Goal: Transaction & Acquisition: Purchase product/service

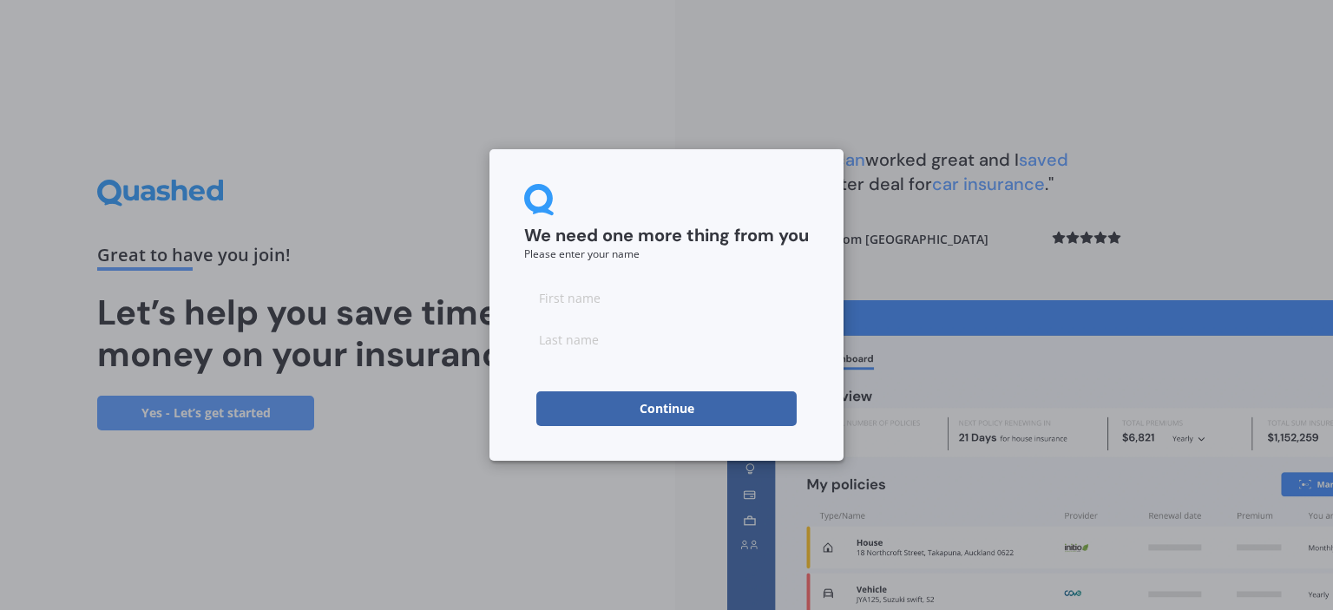
click at [621, 310] on input at bounding box center [666, 297] width 285 height 35
click at [567, 305] on input at bounding box center [666, 297] width 285 height 35
type input "[PERSON_NAME]"
click at [574, 346] on input at bounding box center [666, 339] width 285 height 35
type input "[PERSON_NAME]"
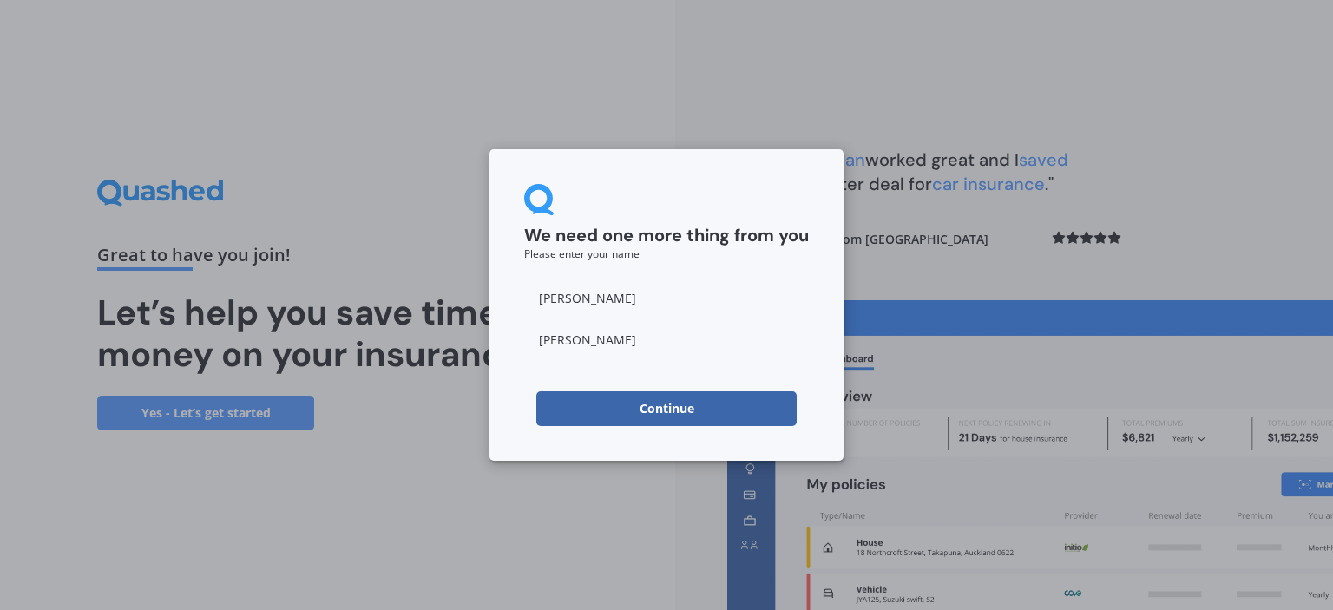
click at [673, 397] on button "Continue" at bounding box center [666, 408] width 260 height 35
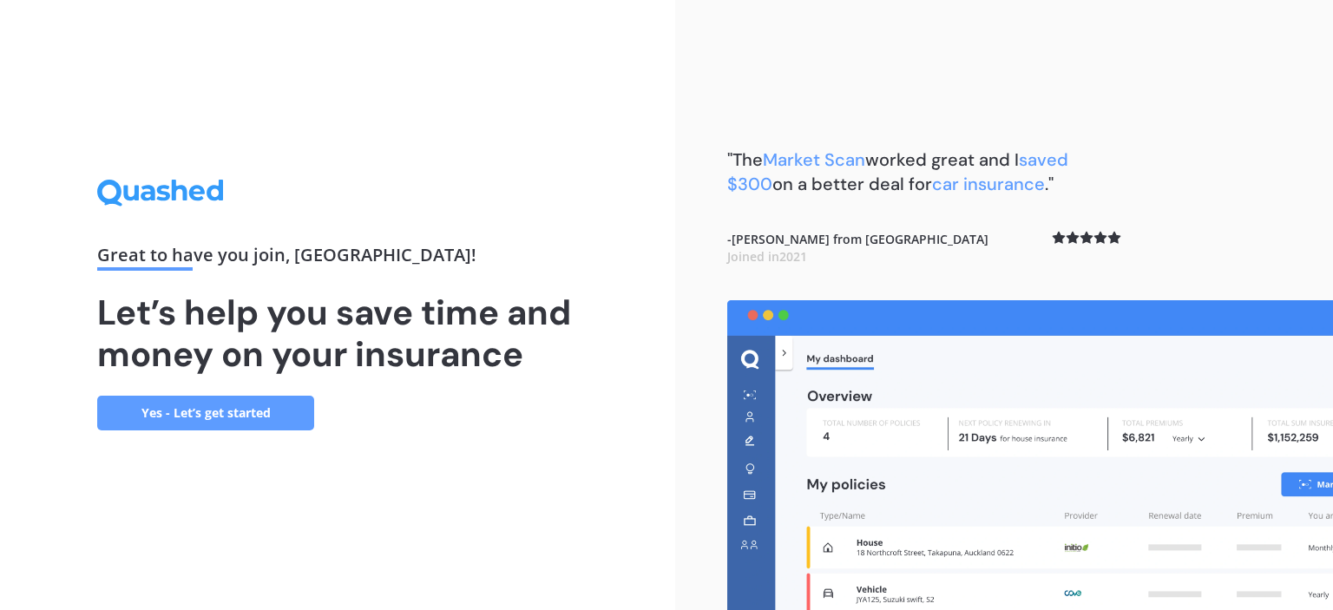
click at [235, 419] on link "Yes - Let’s get started" at bounding box center [205, 413] width 217 height 35
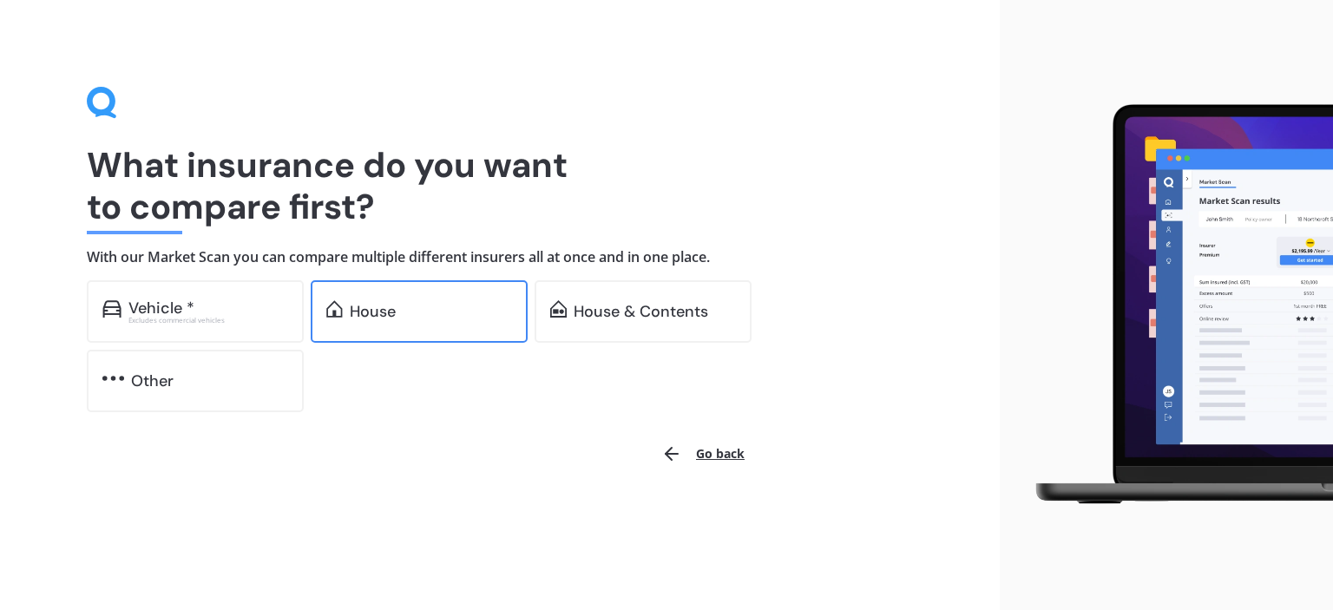
click at [417, 319] on div "House" at bounding box center [431, 311] width 162 height 17
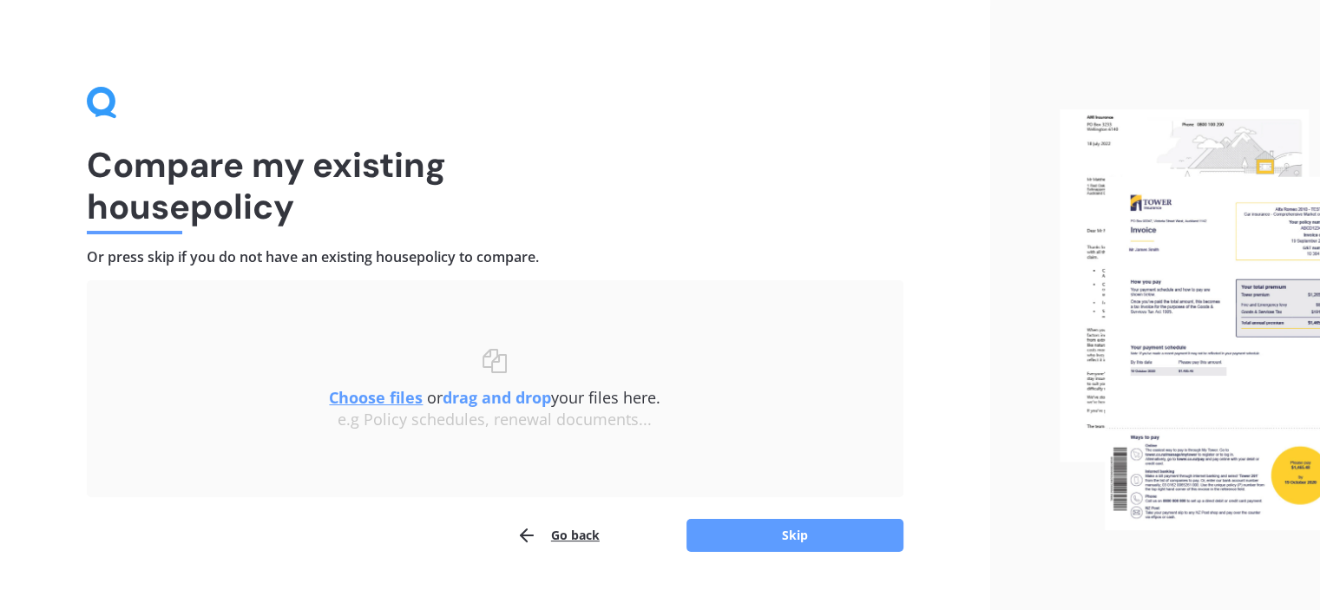
click at [378, 394] on u "Choose files" at bounding box center [376, 397] width 94 height 21
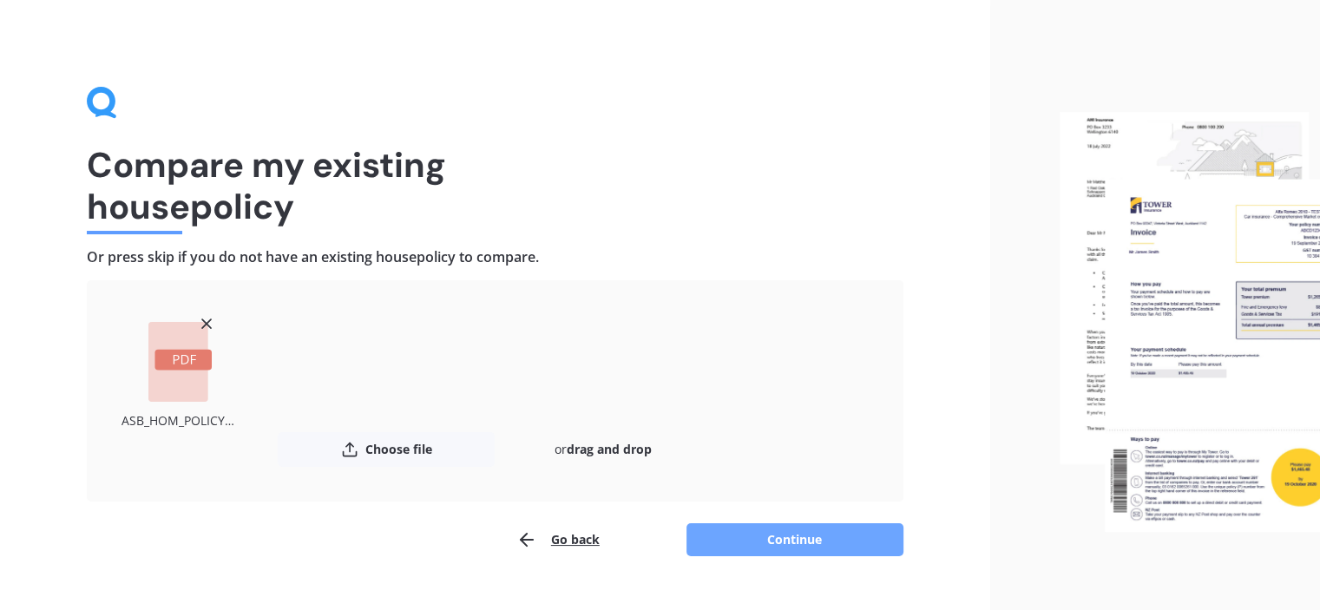
click at [795, 544] on button "Continue" at bounding box center [794, 539] width 217 height 33
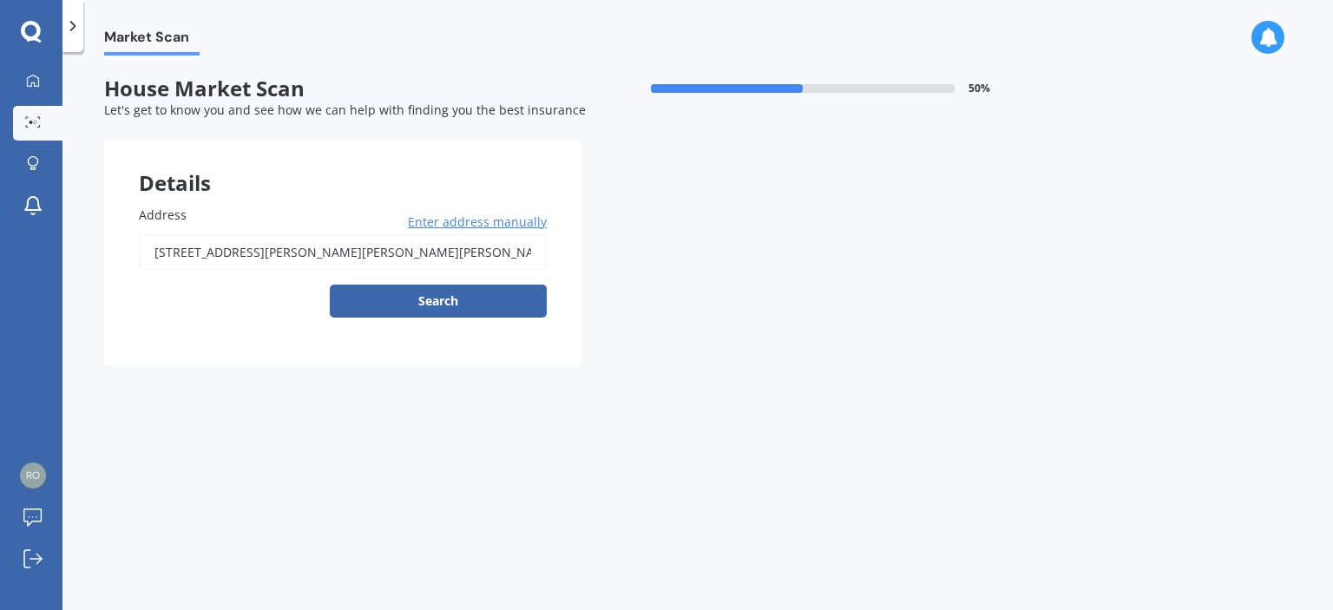
click at [795, 544] on div "Market Scan House Market Scan 50 % Let's get to know you and see how we can hel…" at bounding box center [697, 335] width 1270 height 558
click at [498, 300] on button "Search" at bounding box center [438, 301] width 217 height 33
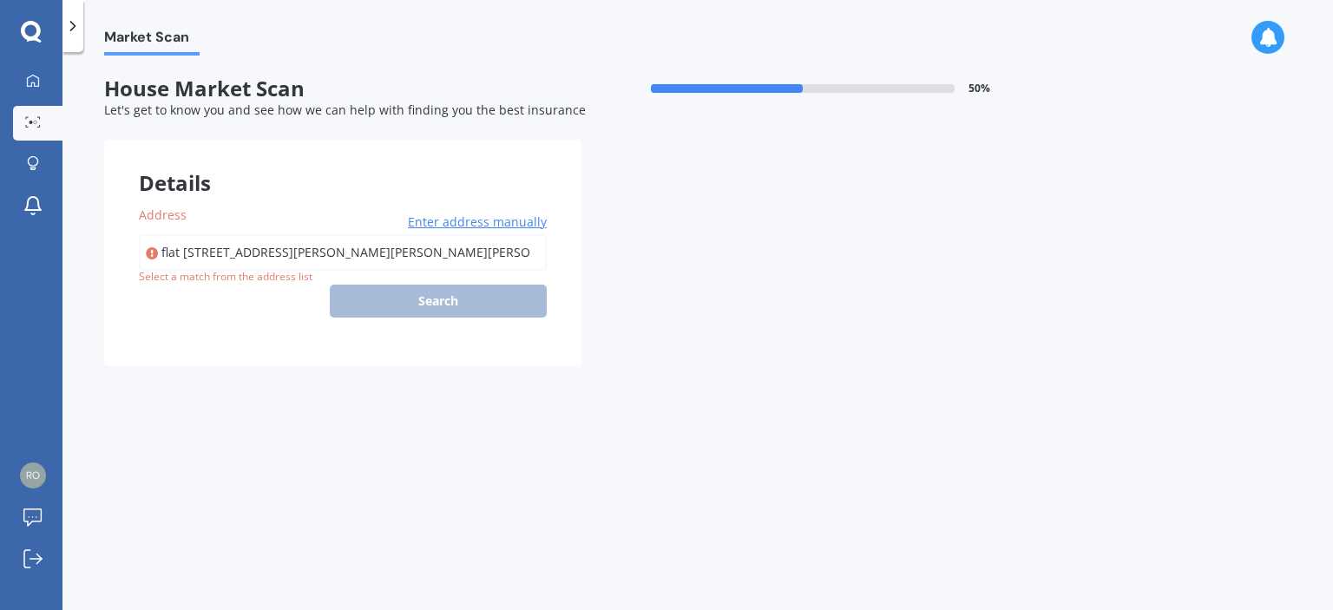
type input "flat [STREET_ADDRESS][PERSON_NAME][PERSON_NAME][PERSON_NAME]"
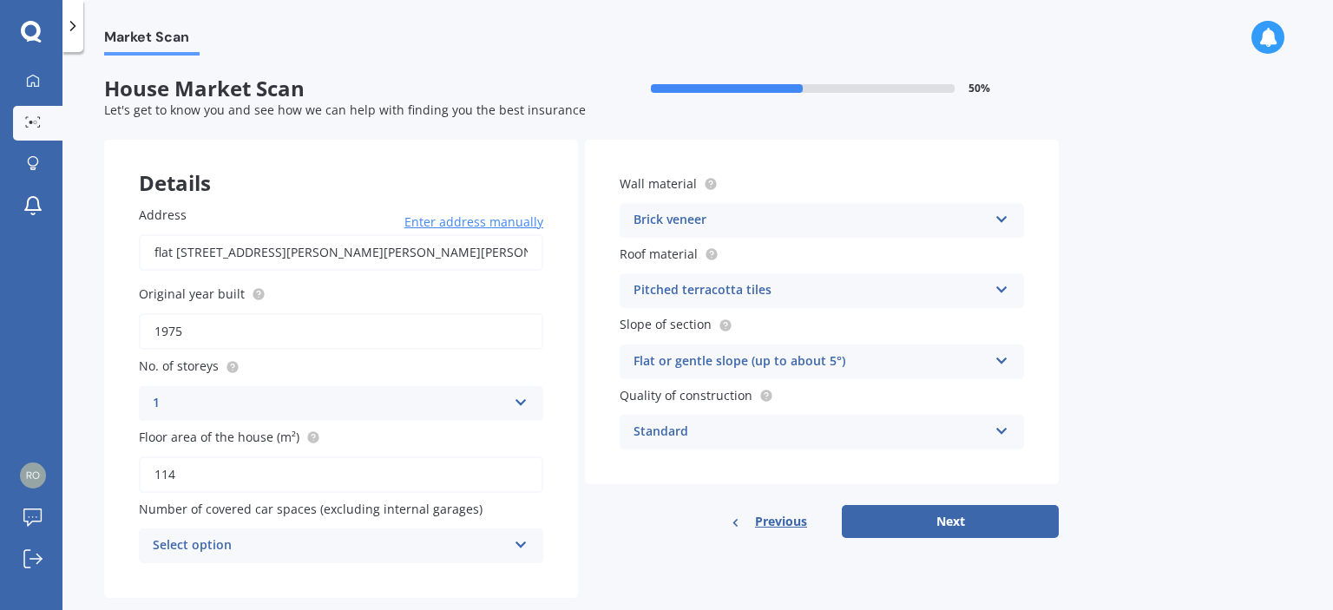
drag, startPoint x: 219, startPoint y: 334, endPoint x: 174, endPoint y: 331, distance: 45.2
click at [174, 331] on input "1975" at bounding box center [341, 331] width 404 height 36
type input "1970"
drag, startPoint x: 356, startPoint y: 485, endPoint x: 207, endPoint y: 480, distance: 148.5
click at [207, 480] on input "114" at bounding box center [341, 474] width 404 height 36
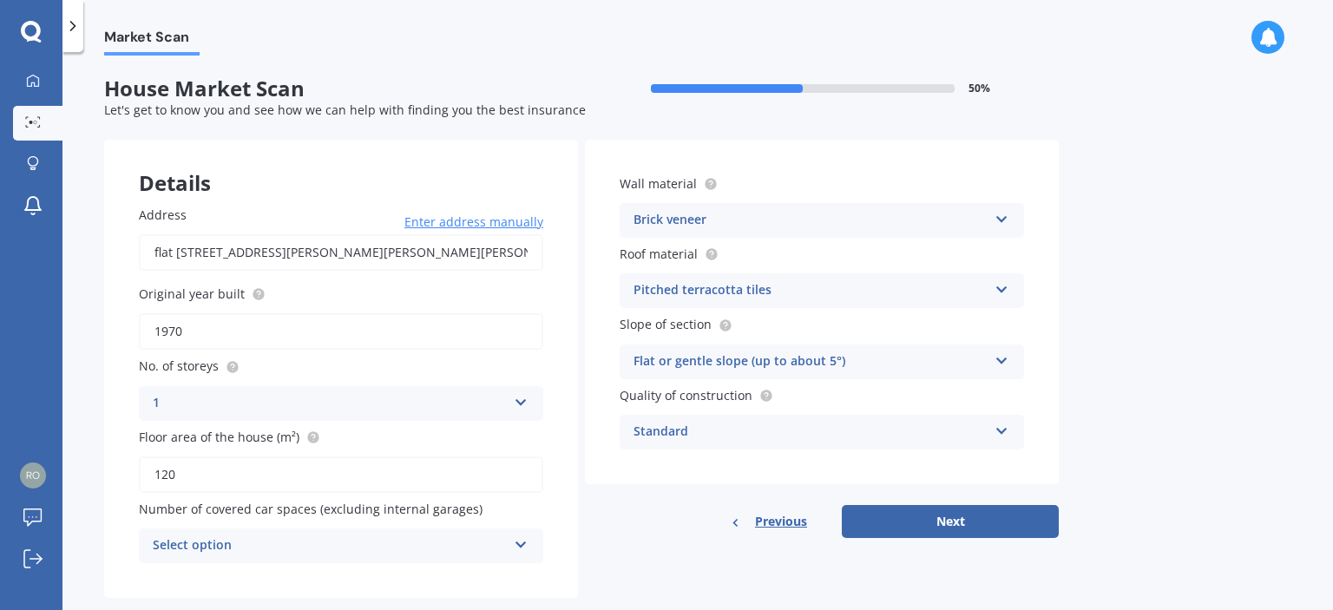
scroll to position [31, 0]
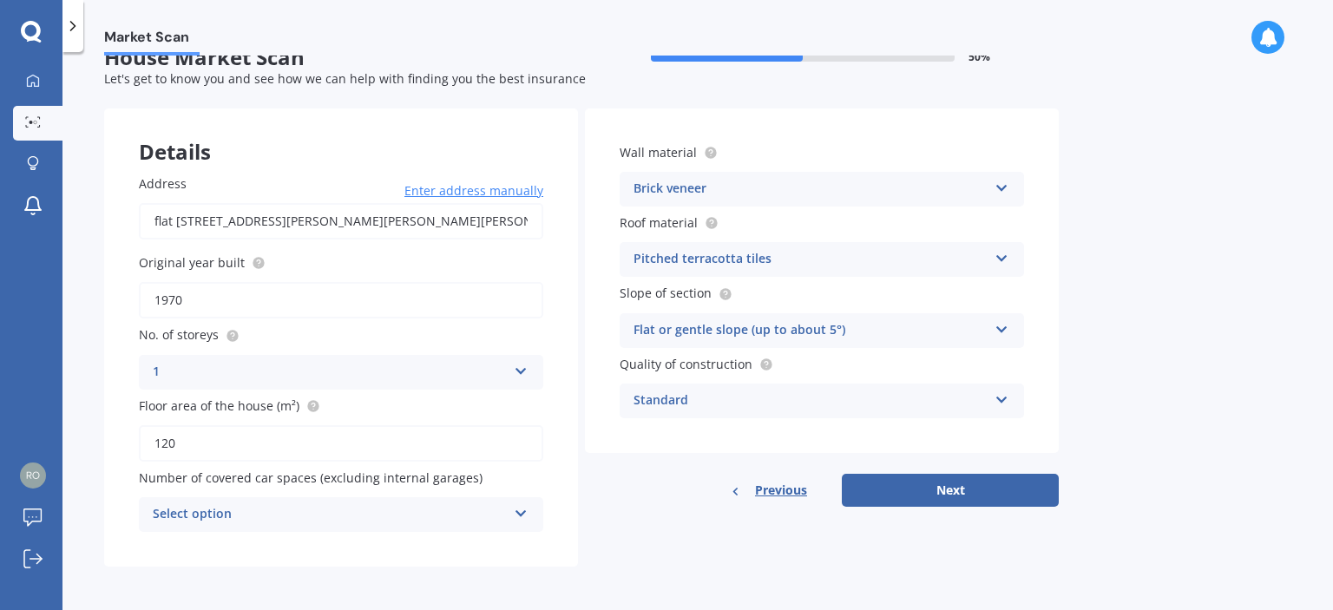
type input "120"
click at [396, 509] on div "Select option" at bounding box center [330, 514] width 354 height 21
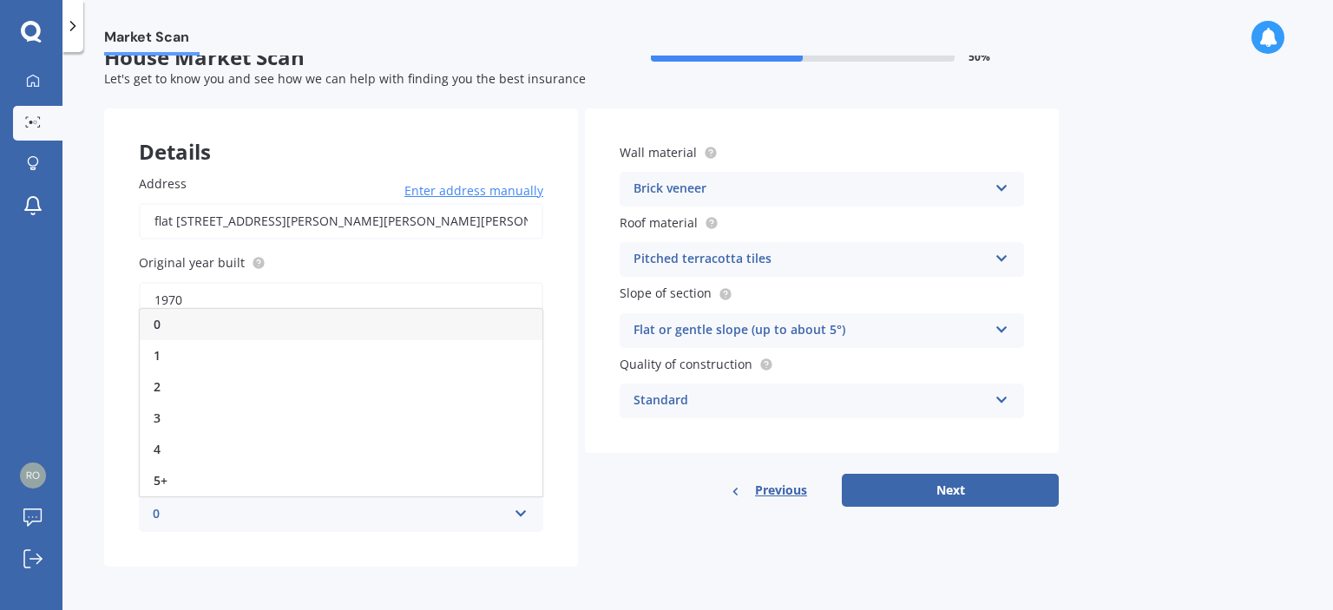
click at [396, 509] on div "0" at bounding box center [330, 514] width 354 height 21
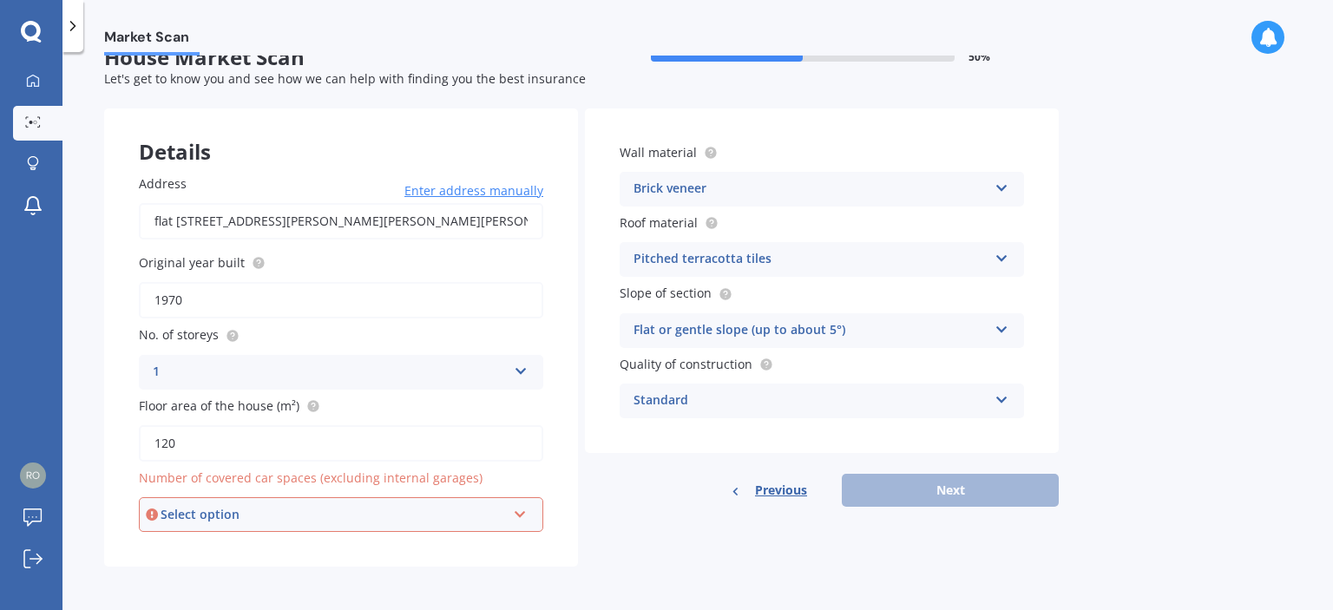
click at [396, 509] on div "Select option" at bounding box center [333, 514] width 345 height 19
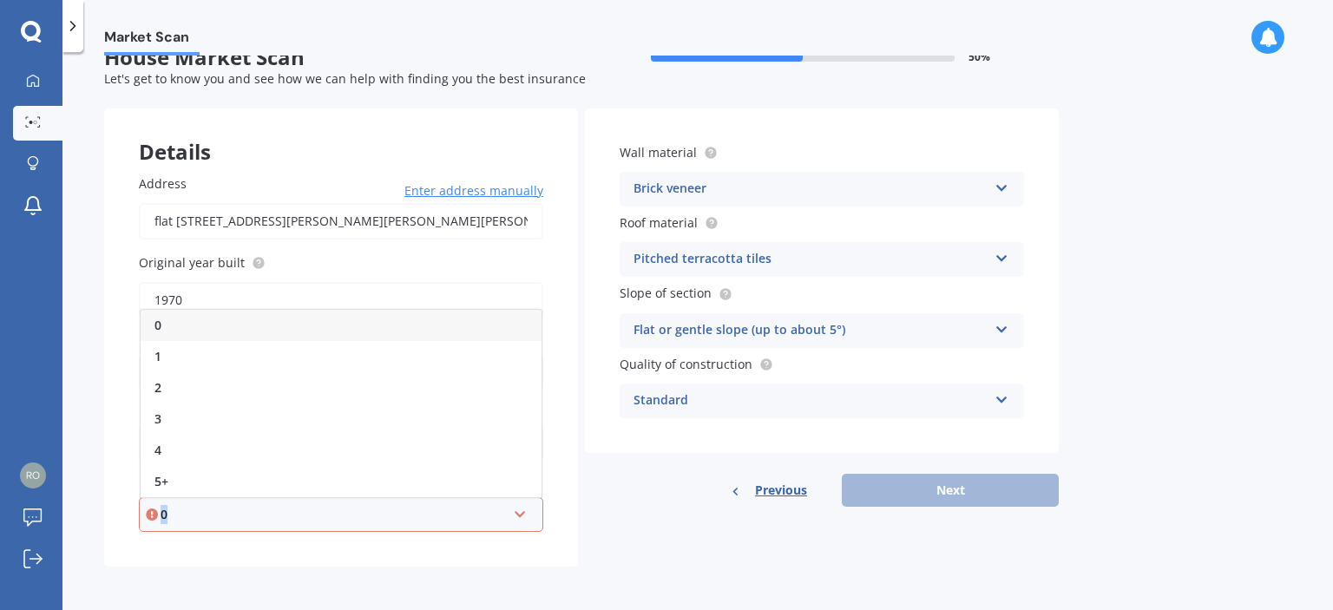
click at [392, 544] on div "Address [STREET_ADDRESS][PERSON_NAME][PERSON_NAME][PERSON_NAME] Enter address m…" at bounding box center [341, 353] width 474 height 427
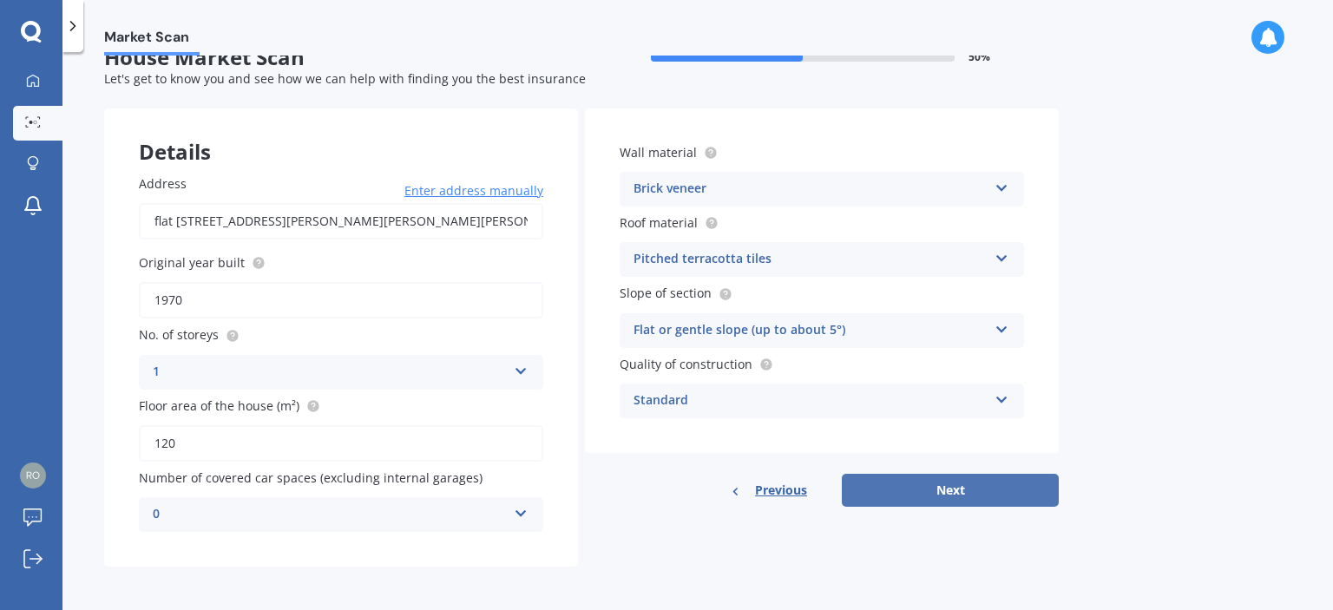
click at [920, 480] on button "Next" at bounding box center [950, 490] width 217 height 33
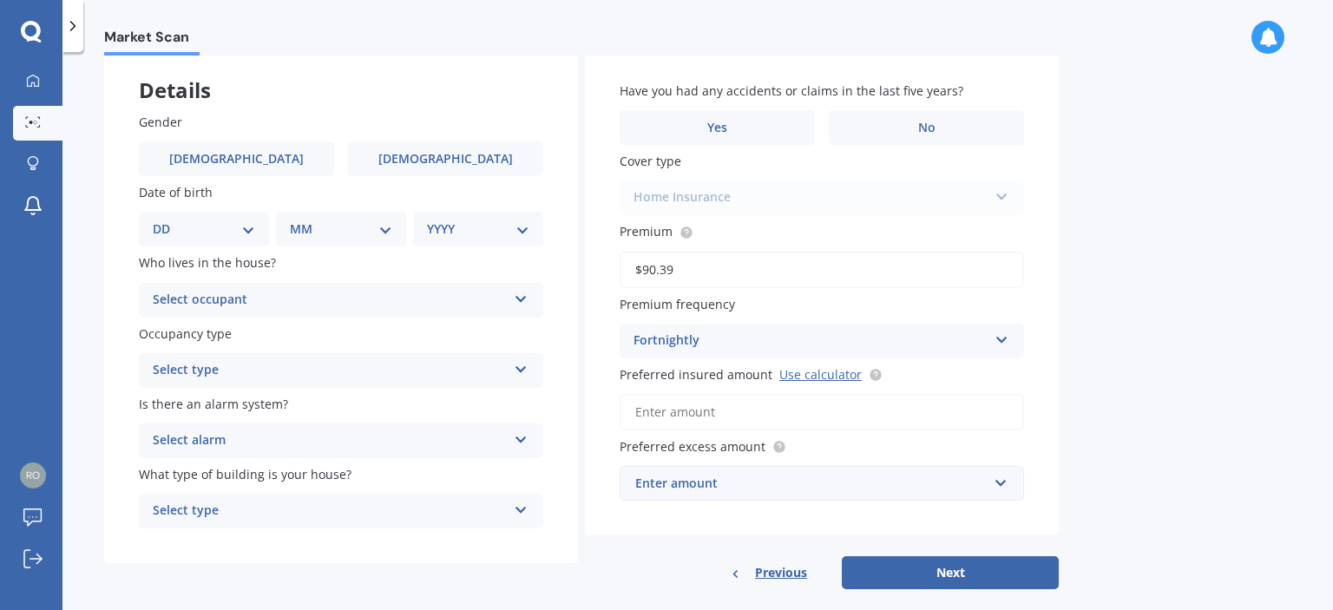
scroll to position [116, 0]
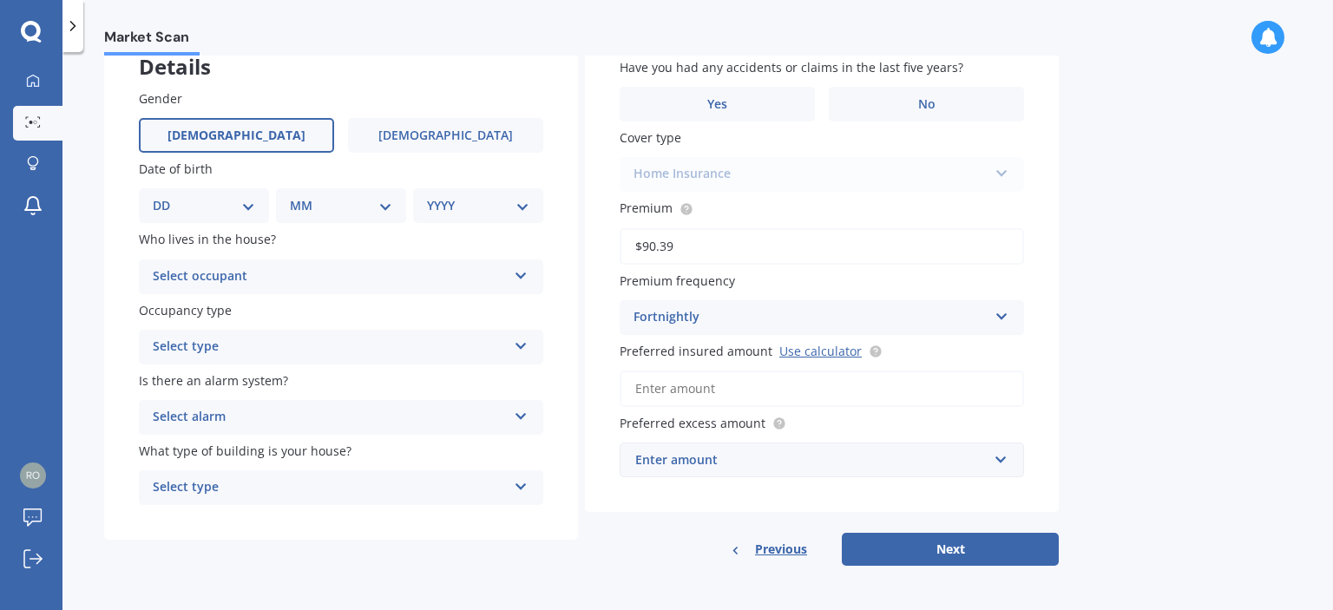
click at [223, 146] on label "[DEMOGRAPHIC_DATA]" at bounding box center [236, 135] width 195 height 35
click at [0, 0] on input "[DEMOGRAPHIC_DATA]" at bounding box center [0, 0] width 0 height 0
click at [239, 209] on select "DD 01 02 03 04 05 06 07 08 09 10 11 12 13 14 15 16 17 18 19 20 21 22 23 24 25 2…" at bounding box center [204, 205] width 102 height 19
select select "20"
click at [167, 196] on select "DD 01 02 03 04 05 06 07 08 09 10 11 12 13 14 15 16 17 18 19 20 21 22 23 24 25 2…" at bounding box center [204, 205] width 102 height 19
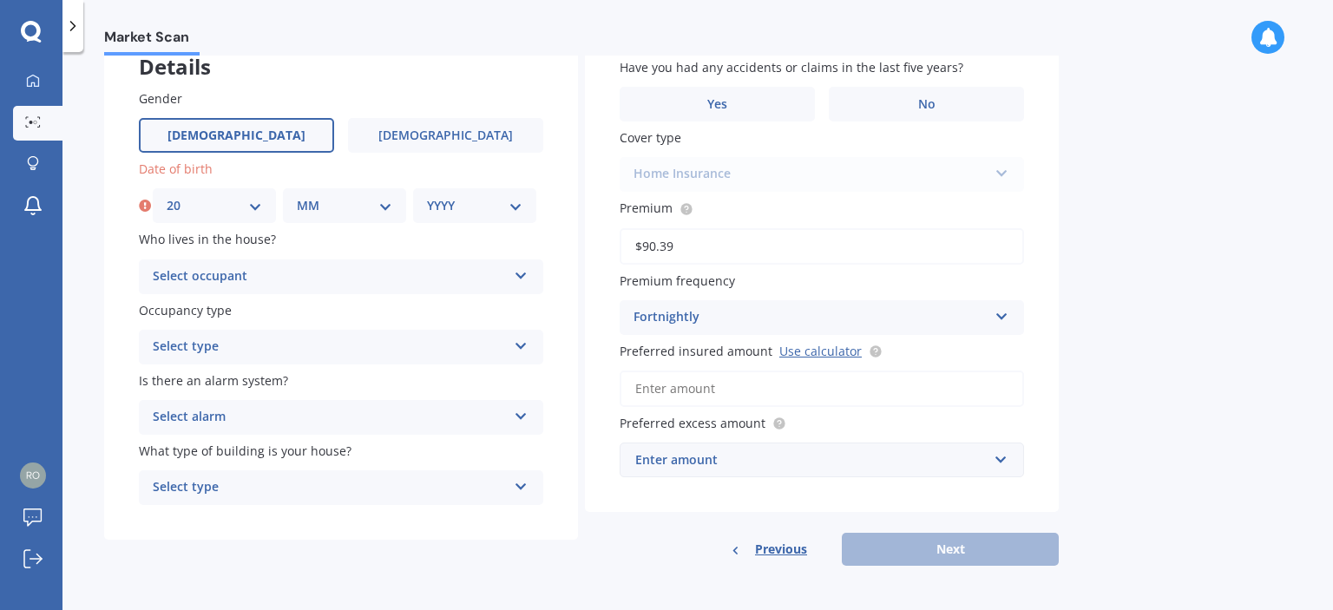
click at [341, 204] on select "MM 01 02 03 04 05 06 07 08 09 10 11 12" at bounding box center [344, 205] width 95 height 19
select select "10"
click at [297, 196] on select "MM 01 02 03 04 05 06 07 08 09 10 11 12" at bounding box center [344, 205] width 95 height 19
click at [479, 190] on div "YYYY 2009 2008 2007 2006 2005 2004 2003 2002 2001 2000 1999 1998 1997 1996 1995…" at bounding box center [474, 205] width 123 height 35
click at [482, 210] on select "YYYY 2009 2008 2007 2006 2005 2004 2003 2002 2001 2000 1999 1998 1997 1996 1995…" at bounding box center [474, 205] width 95 height 19
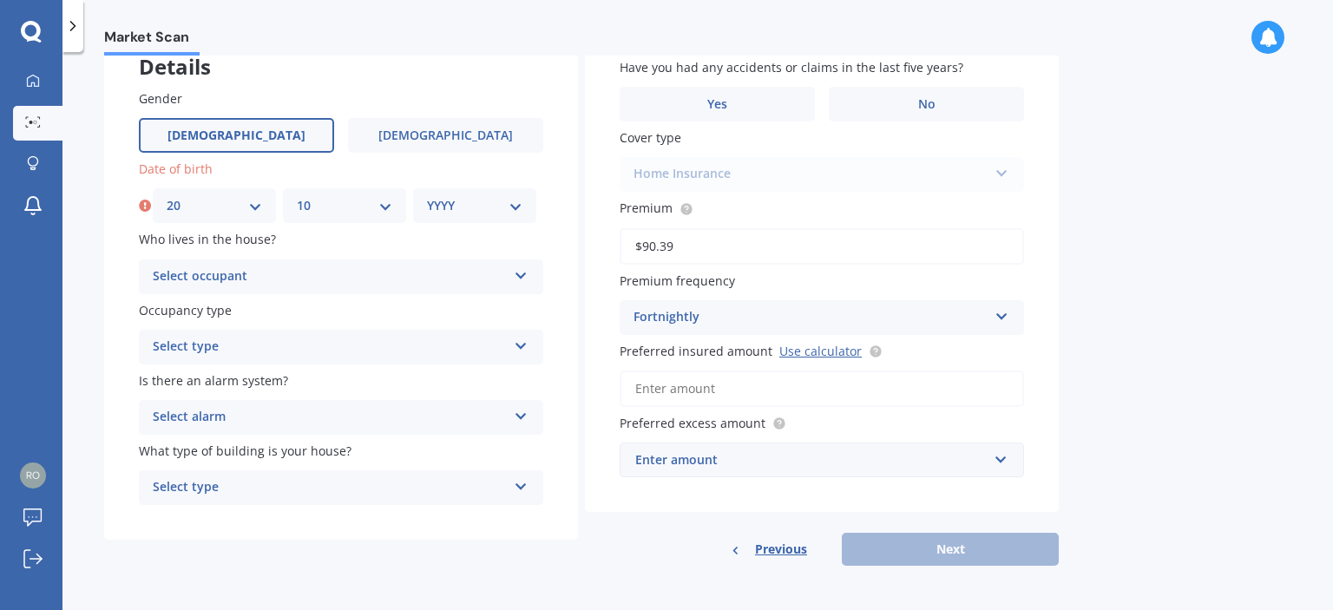
select select "1986"
click at [427, 196] on select "YYYY 2009 2008 2007 2006 2005 2004 2003 2002 2001 2000 1999 1998 1997 1996 1995…" at bounding box center [474, 205] width 95 height 19
click at [271, 276] on div "Select occupant" at bounding box center [330, 276] width 354 height 21
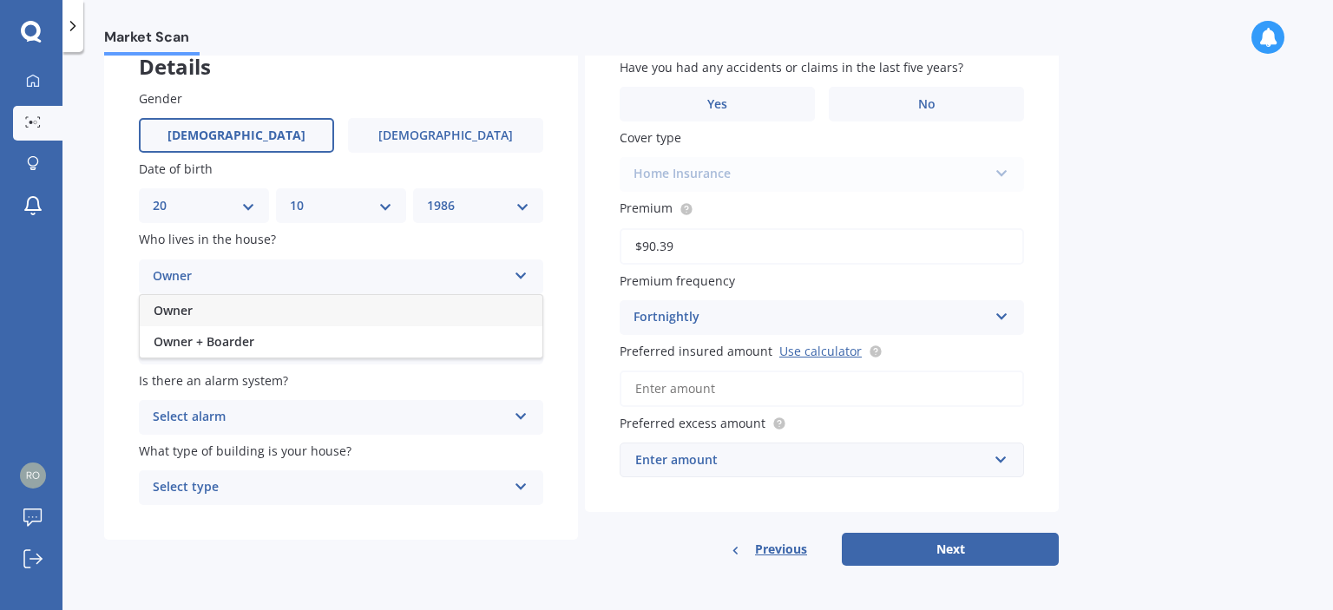
click at [245, 311] on div "Owner" at bounding box center [341, 310] width 403 height 31
click at [296, 348] on div "Select type" at bounding box center [330, 347] width 354 height 21
click at [182, 377] on span "Permanent" at bounding box center [187, 380] width 66 height 16
click at [266, 410] on div "Select alarm" at bounding box center [330, 417] width 354 height 21
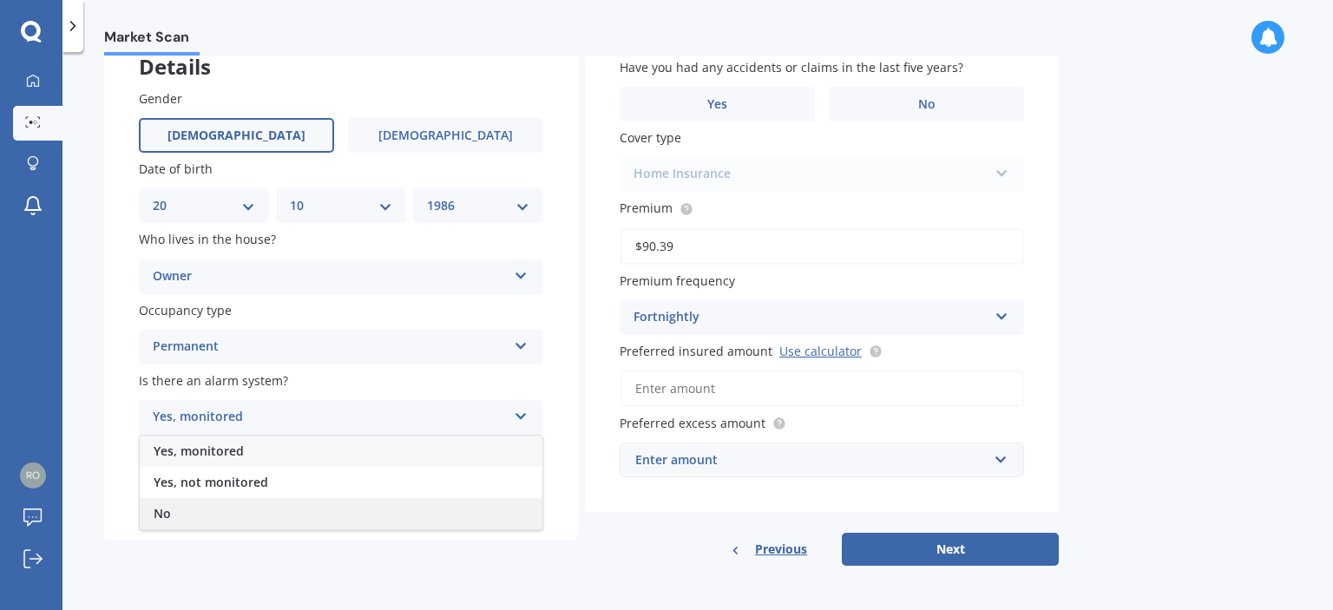
click at [226, 507] on div "No" at bounding box center [341, 513] width 403 height 31
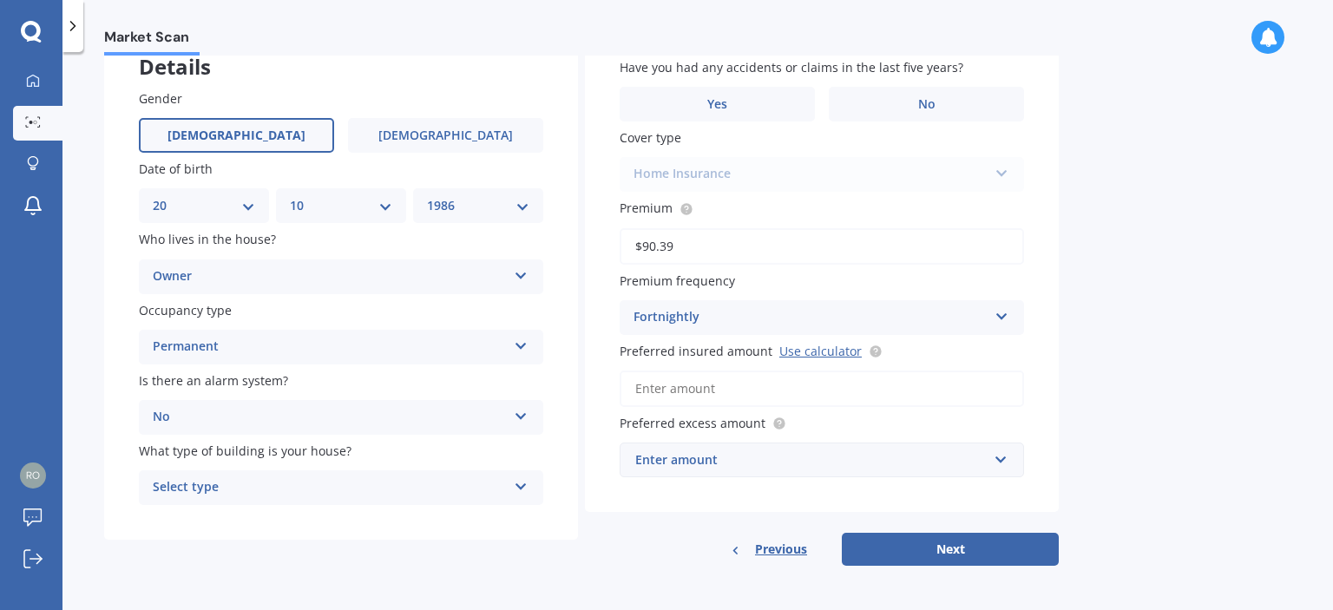
click at [244, 417] on div "No" at bounding box center [330, 417] width 354 height 21
click at [289, 484] on div "Select type" at bounding box center [330, 487] width 354 height 21
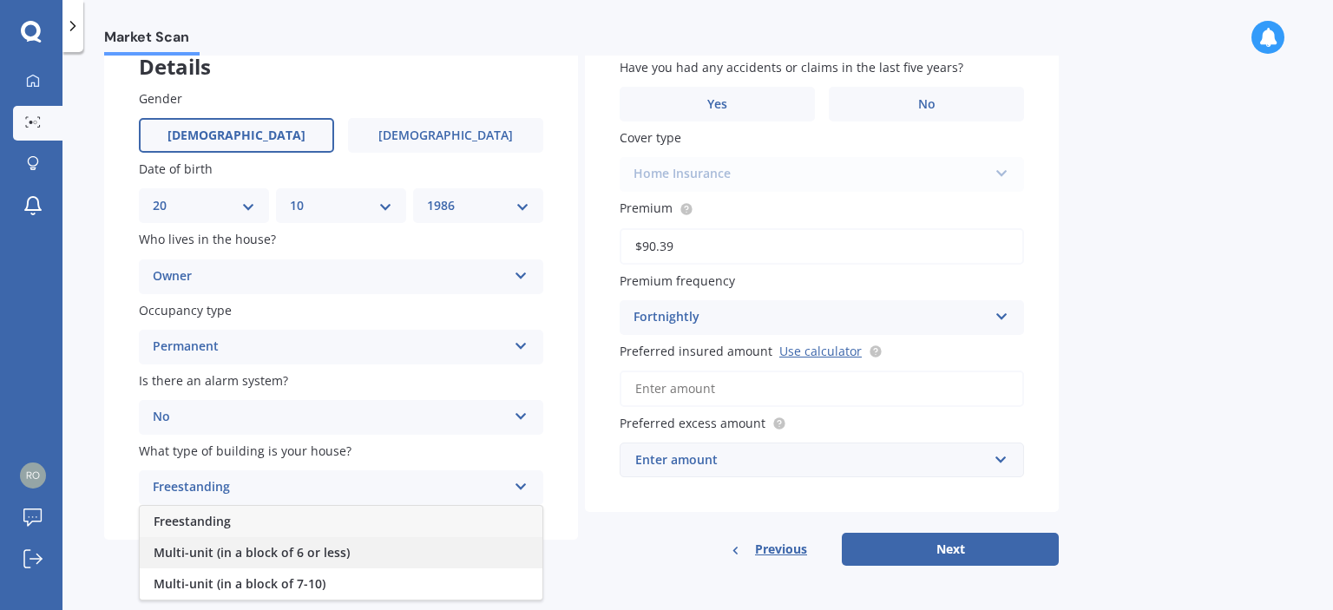
click at [326, 552] on span "Multi-unit (in a block of 6 or less)" at bounding box center [252, 552] width 196 height 16
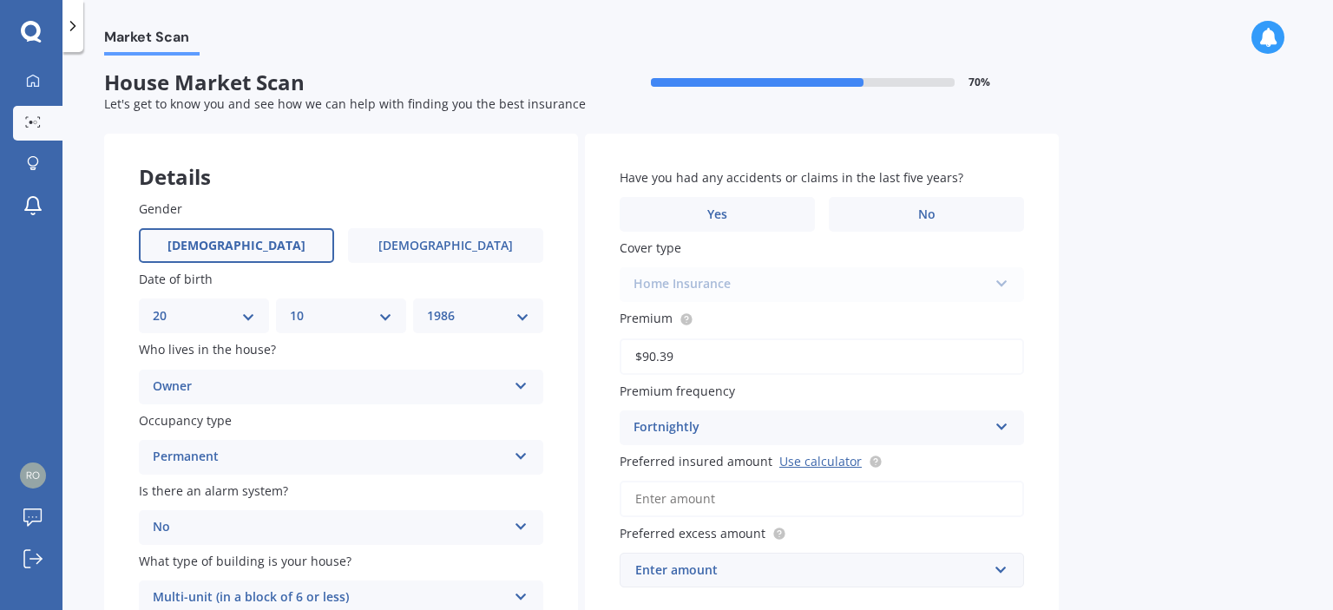
scroll to position [0, 0]
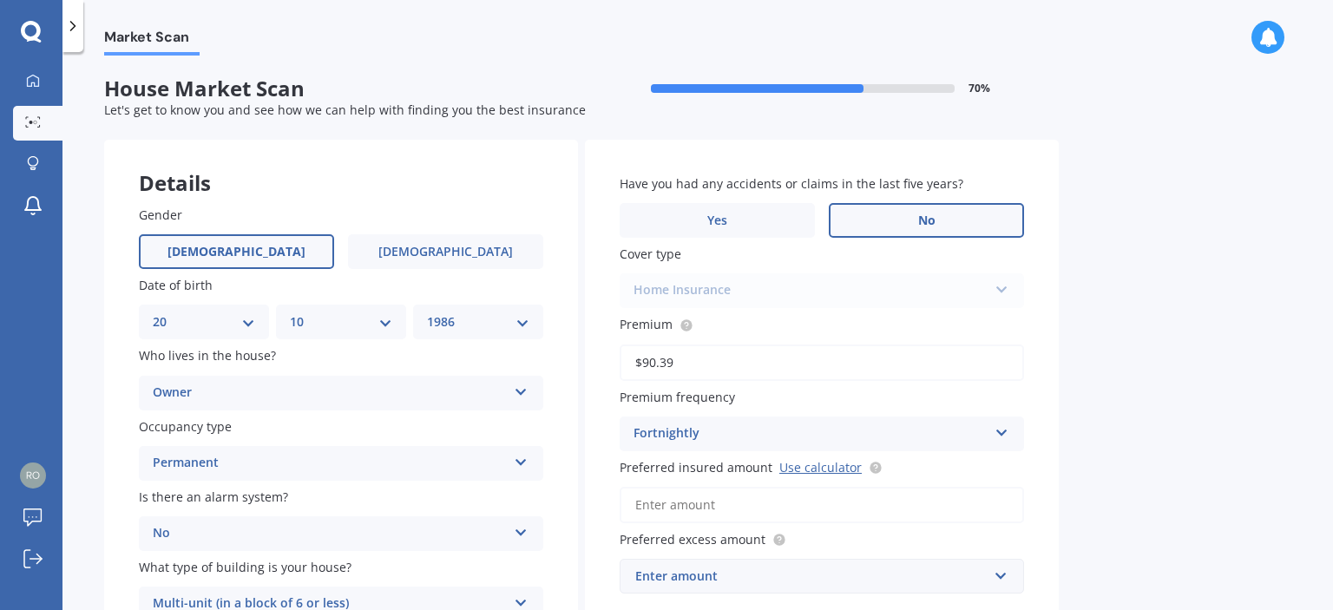
click at [889, 226] on label "No" at bounding box center [926, 220] width 195 height 35
click at [0, 0] on input "No" at bounding box center [0, 0] width 0 height 0
click at [847, 285] on div "Home Insurance Home Insurance" at bounding box center [822, 290] width 404 height 35
click at [1005, 295] on div "Home Insurance Home Insurance" at bounding box center [822, 290] width 404 height 35
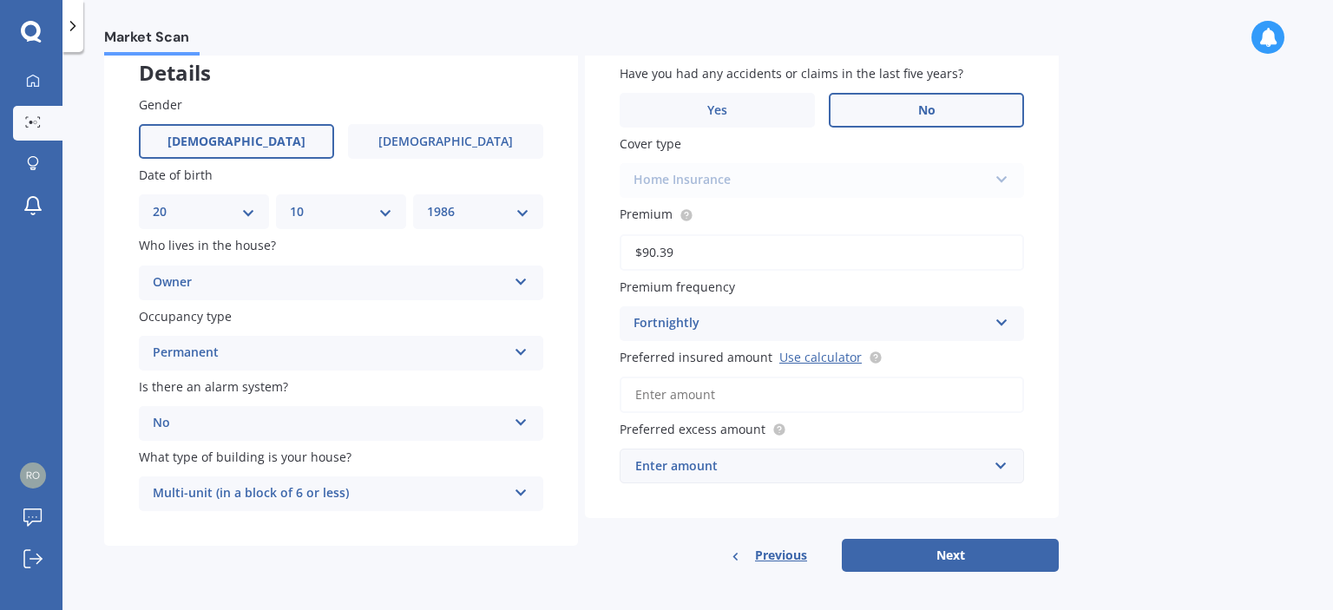
scroll to position [116, 0]
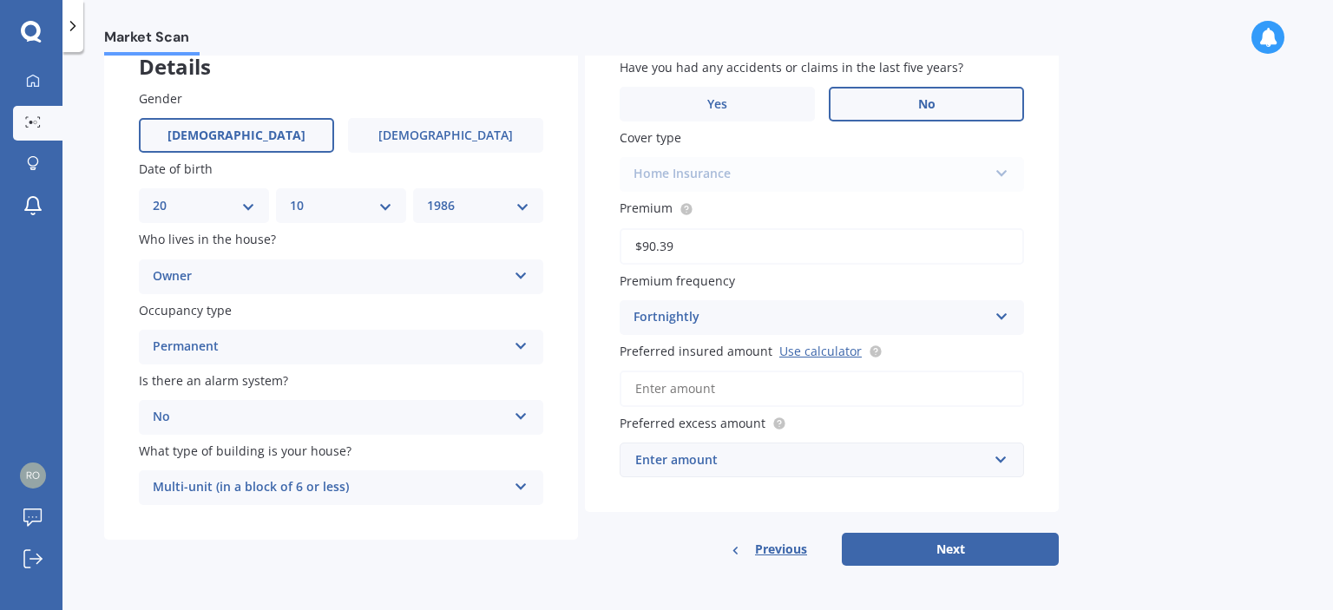
click at [698, 245] on input "$90.39" at bounding box center [822, 246] width 404 height 36
click at [726, 385] on input "Preferred insured amount Use calculator" at bounding box center [822, 389] width 404 height 36
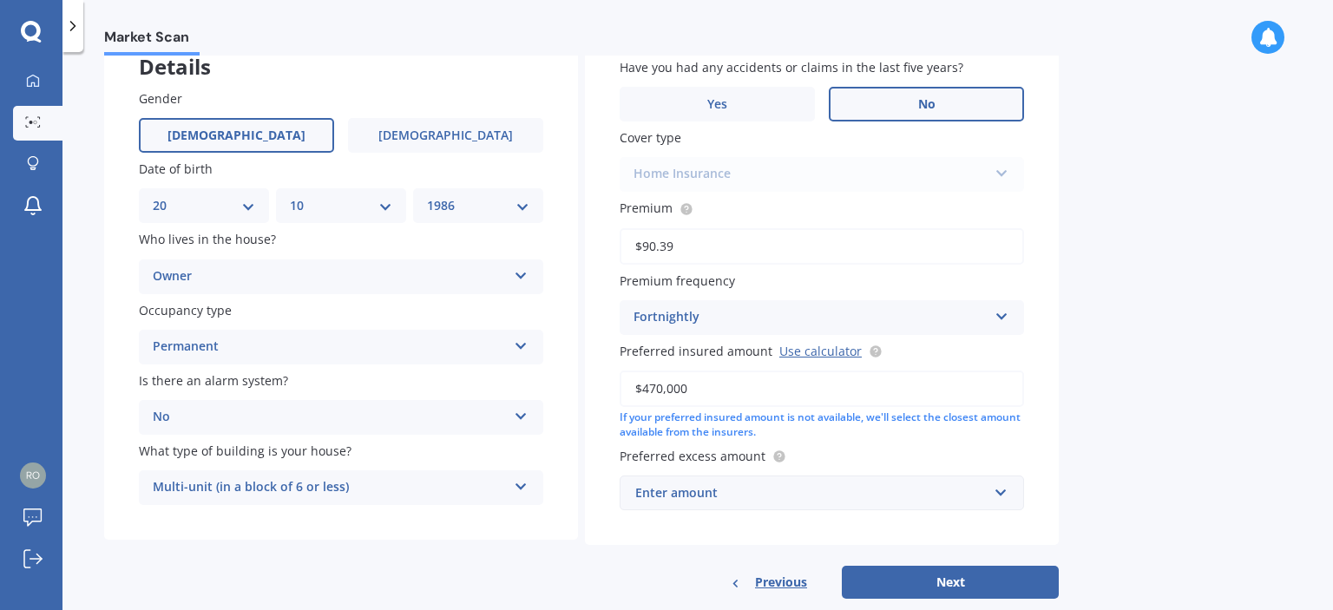
click at [653, 390] on input "$470,000" at bounding box center [822, 389] width 404 height 36
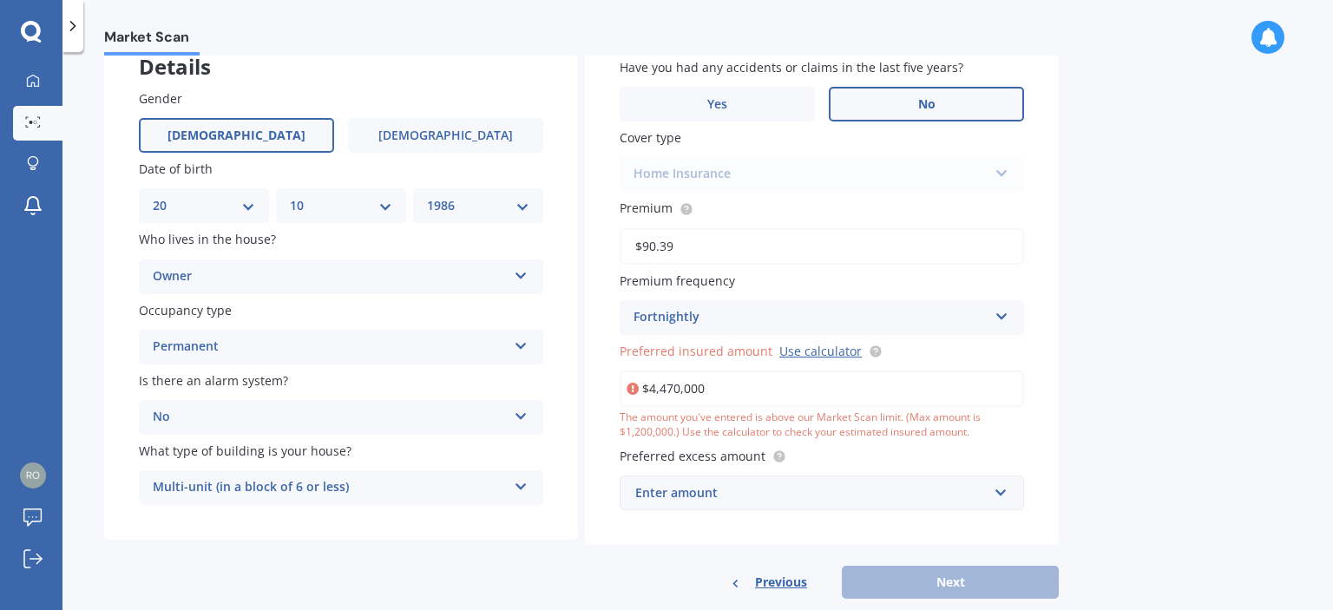
click at [679, 395] on input "$4,470,000" at bounding box center [822, 389] width 404 height 36
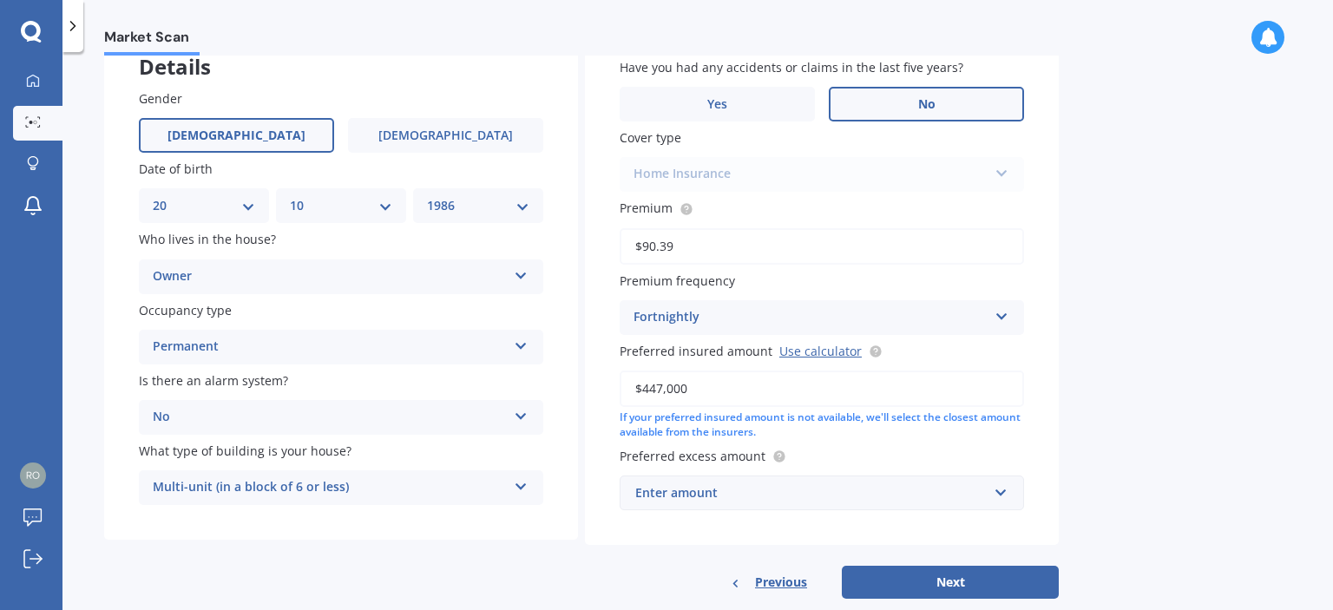
type input "$447,000"
click at [1031, 443] on div "Have you had any accidents or claims in the last five years? Yes No Cover type …" at bounding box center [822, 284] width 474 height 522
click at [805, 352] on link "Use calculator" at bounding box center [820, 351] width 82 height 16
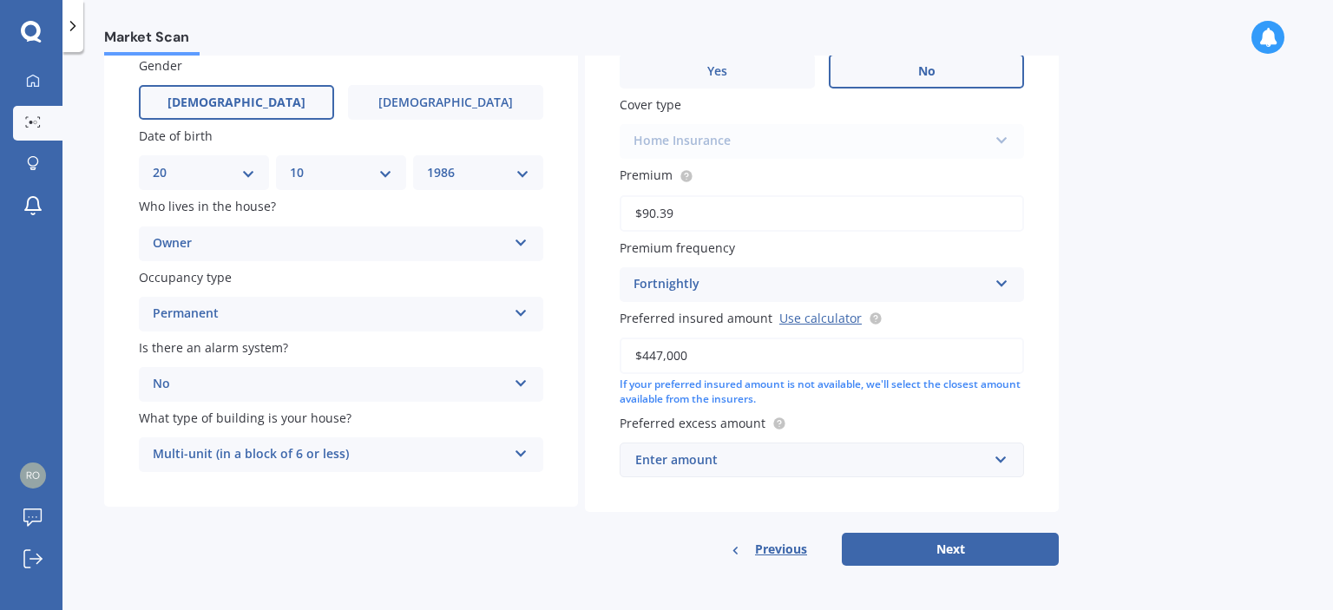
click at [713, 463] on div "Enter amount" at bounding box center [811, 459] width 352 height 19
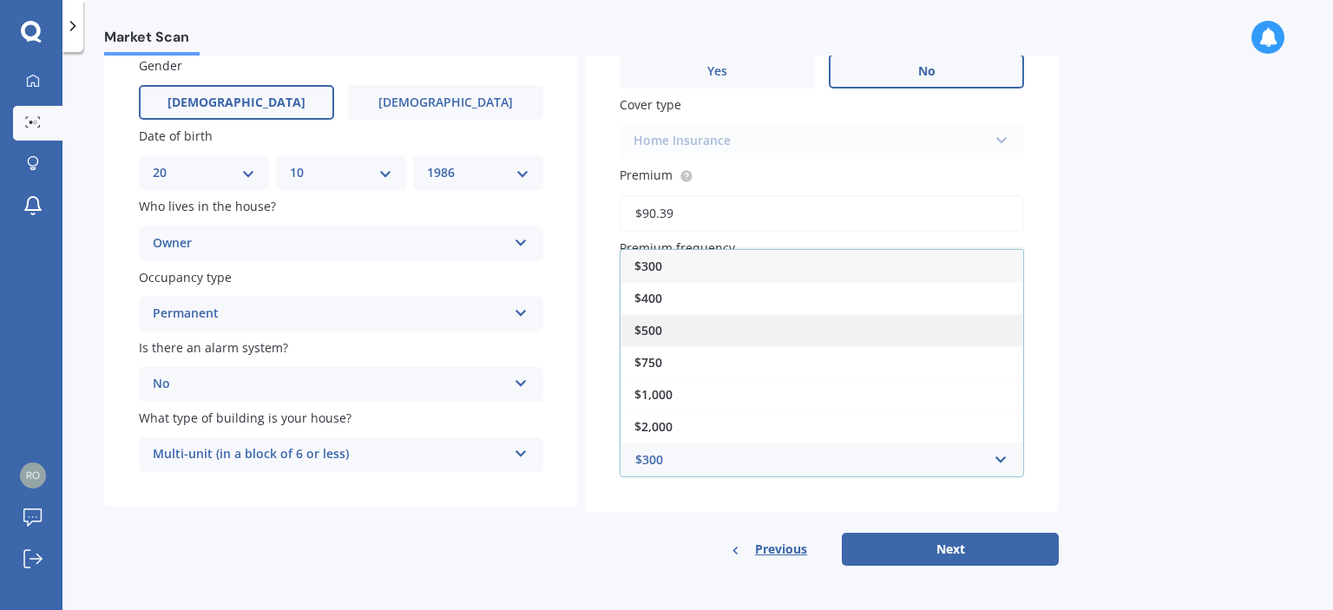
click at [660, 331] on span "$500" at bounding box center [648, 330] width 28 height 16
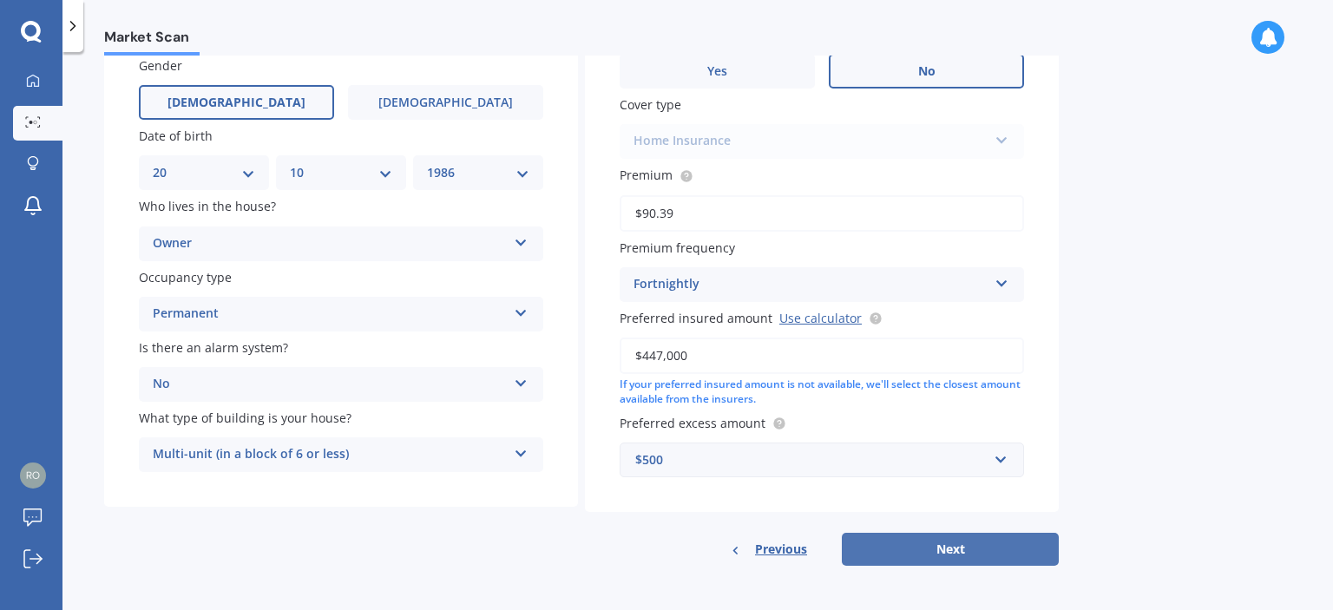
click at [929, 544] on button "Next" at bounding box center [950, 549] width 217 height 33
select select "20"
select select "10"
select select "1986"
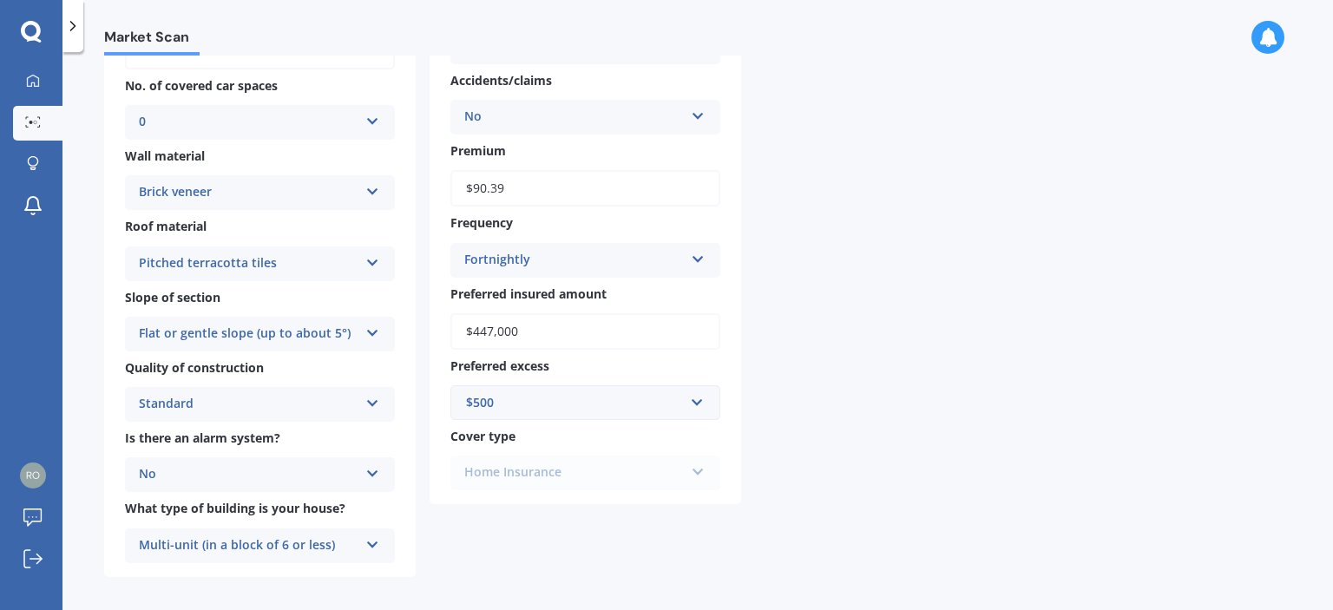
scroll to position [375, 0]
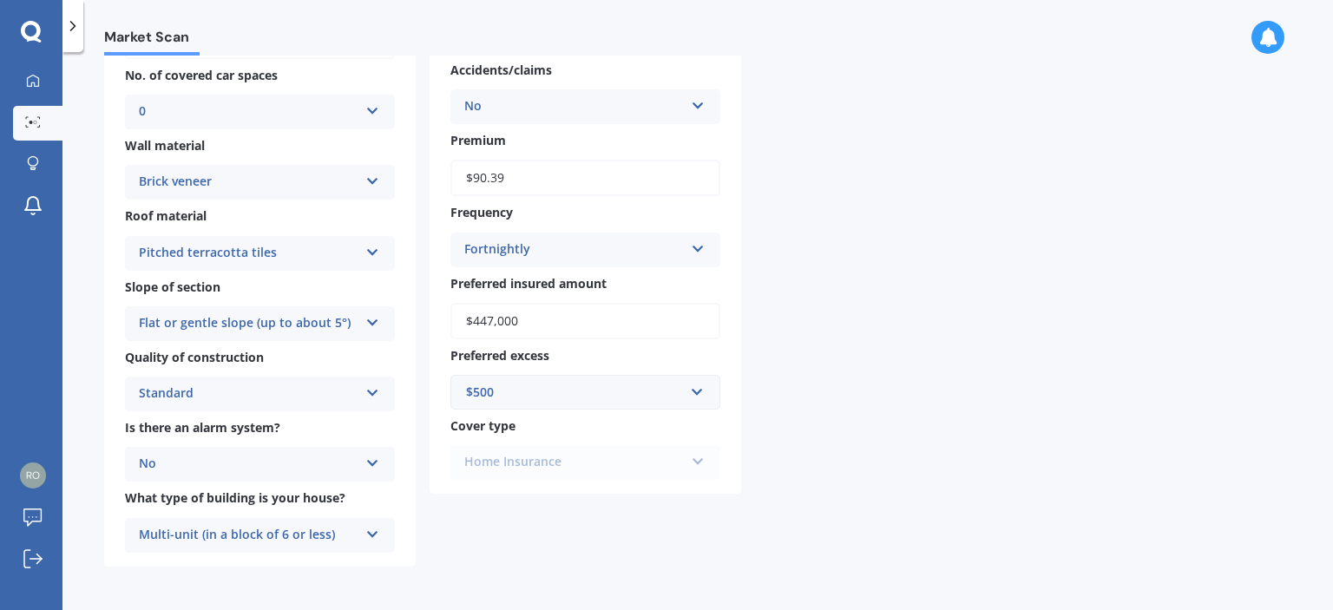
drag, startPoint x: 618, startPoint y: 469, endPoint x: 627, endPoint y: 487, distance: 20.6
click at [627, 487] on div "Gender [DEMOGRAPHIC_DATA] [DEMOGRAPHIC_DATA] [DEMOGRAPHIC_DATA] Date of birth D…" at bounding box center [586, 130] width 312 height 730
click at [655, 448] on div "Home Insurance Home Insurance" at bounding box center [585, 462] width 270 height 35
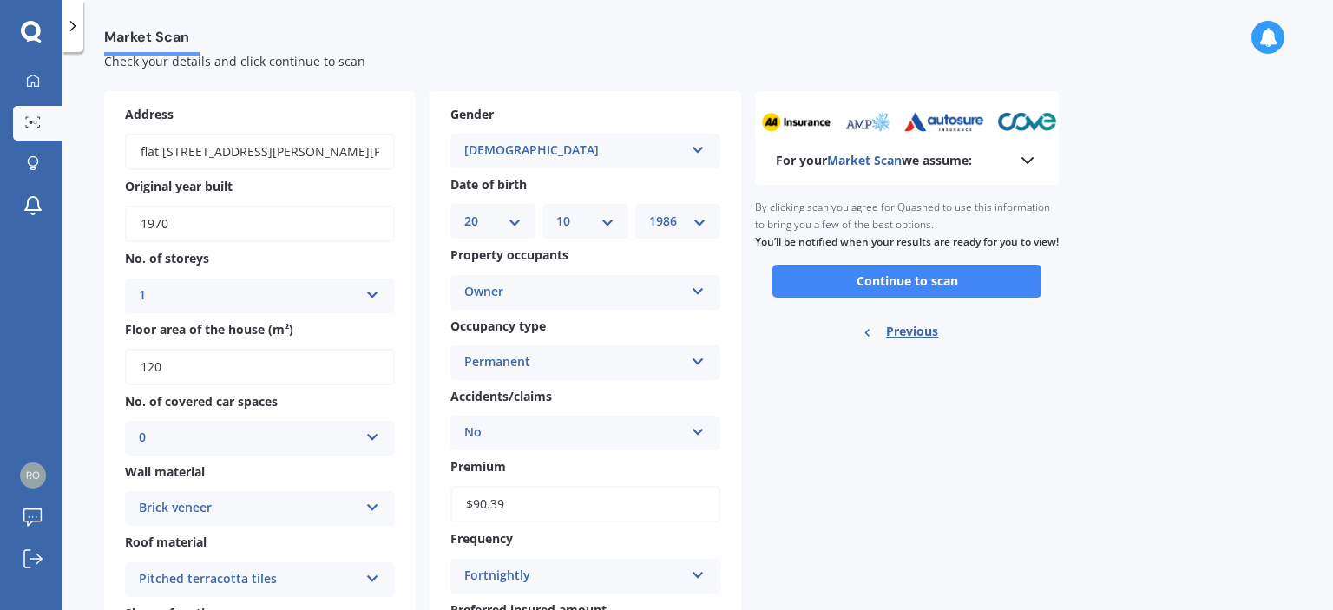
scroll to position [0, 0]
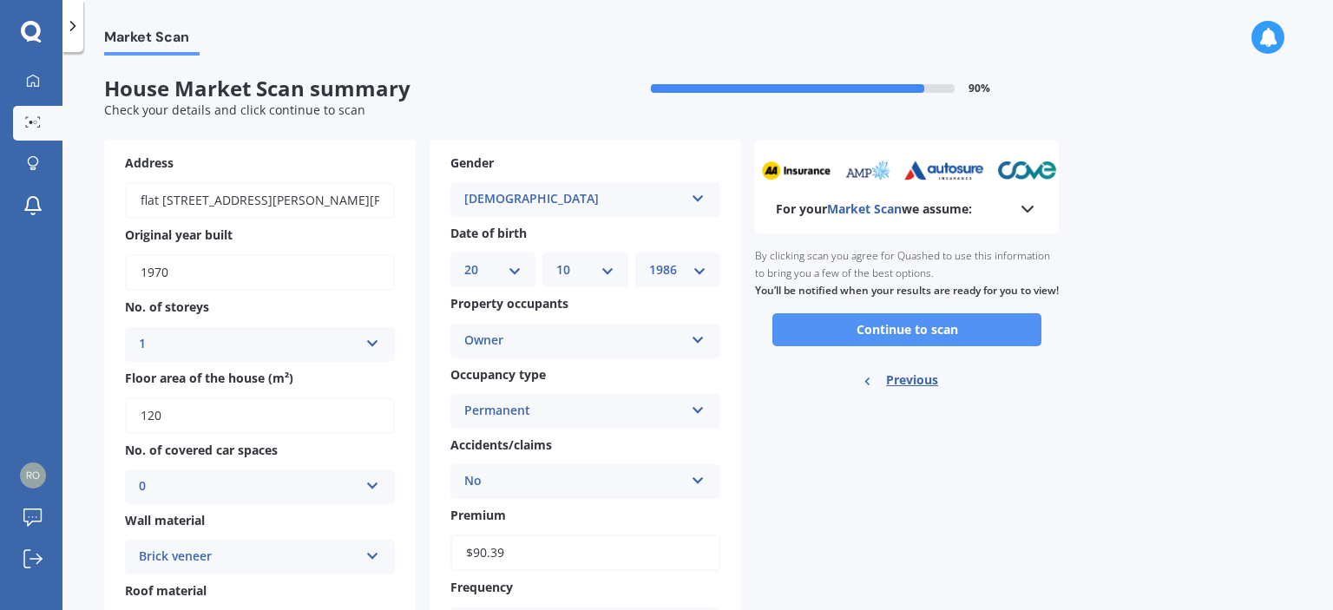
click at [871, 341] on button "Continue to scan" at bounding box center [906, 329] width 269 height 33
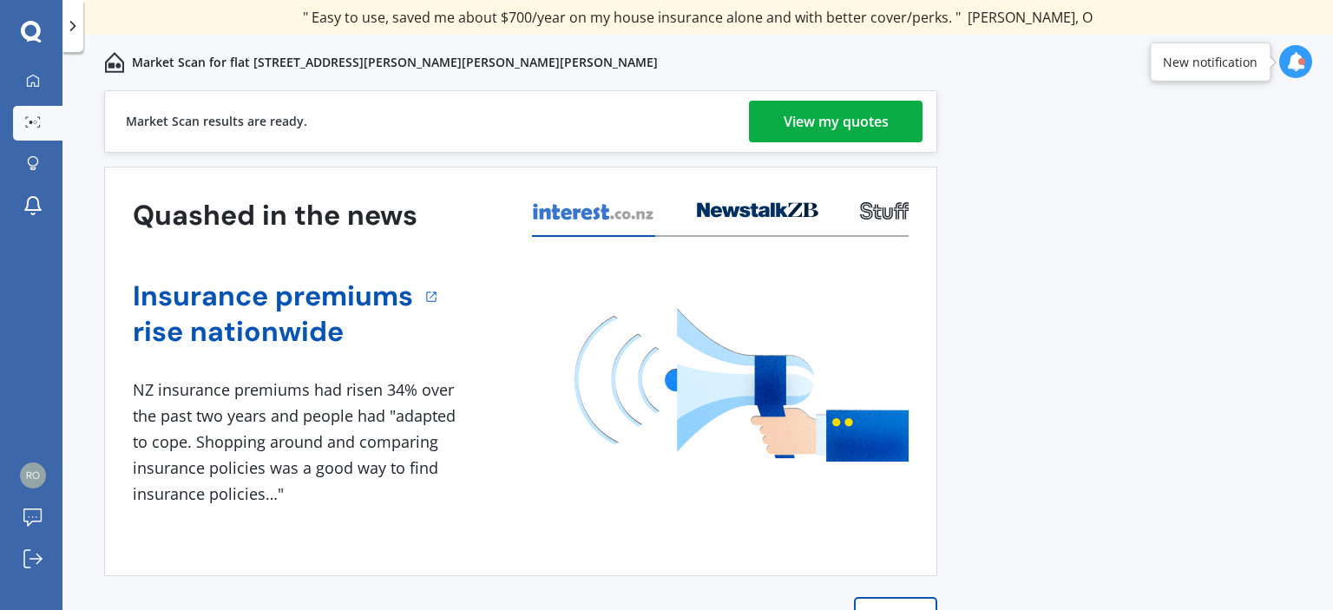
click at [856, 122] on div "View my quotes" at bounding box center [836, 122] width 105 height 42
